Goal: Transaction & Acquisition: Purchase product/service

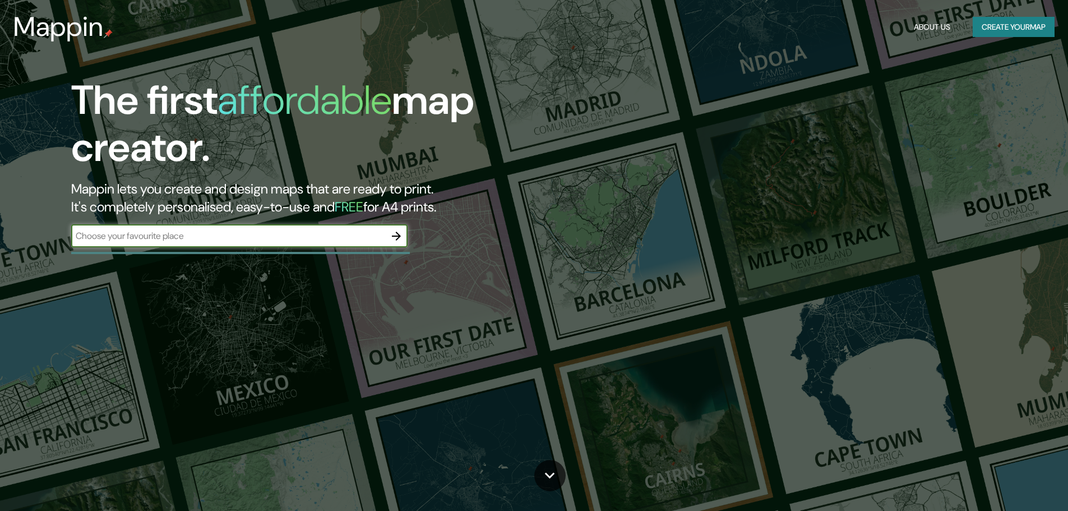
click at [211, 232] on input "text" at bounding box center [228, 235] width 314 height 13
click at [210, 230] on input "text" at bounding box center [228, 235] width 314 height 13
paste input "Prospekt [STREET_ADDRESS]"
type input "Prospekt [STREET_ADDRESS]"
click at [405, 235] on button "button" at bounding box center [396, 236] width 22 height 22
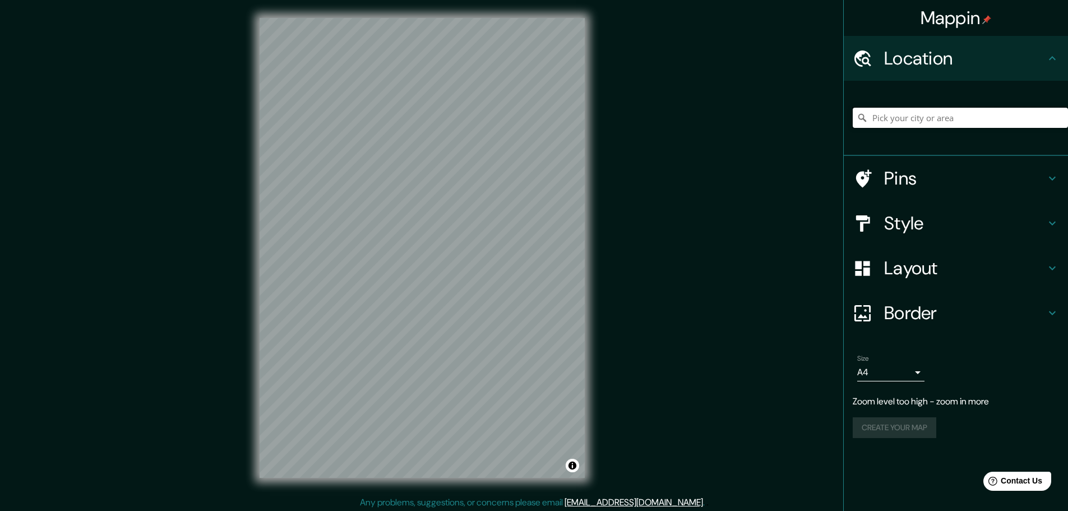
click at [940, 122] on input "Pick your city or area" at bounding box center [959, 118] width 215 height 20
paste input "Prospekt [STREET_ADDRESS]"
type input "Vyborg, [GEOGRAPHIC_DATA], [GEOGRAPHIC_DATA], [GEOGRAPHIC_DATA]"
click at [931, 220] on h4 "Style" at bounding box center [964, 223] width 161 height 22
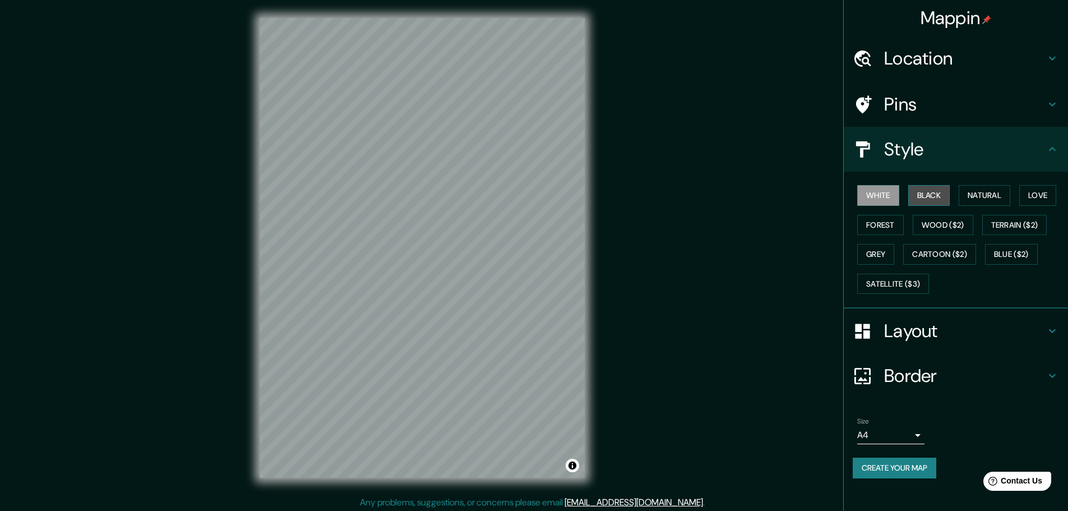
click at [933, 192] on button "Black" at bounding box center [929, 195] width 42 height 21
click at [976, 193] on button "Natural" at bounding box center [984, 195] width 52 height 21
